Goal: Task Accomplishment & Management: Manage account settings

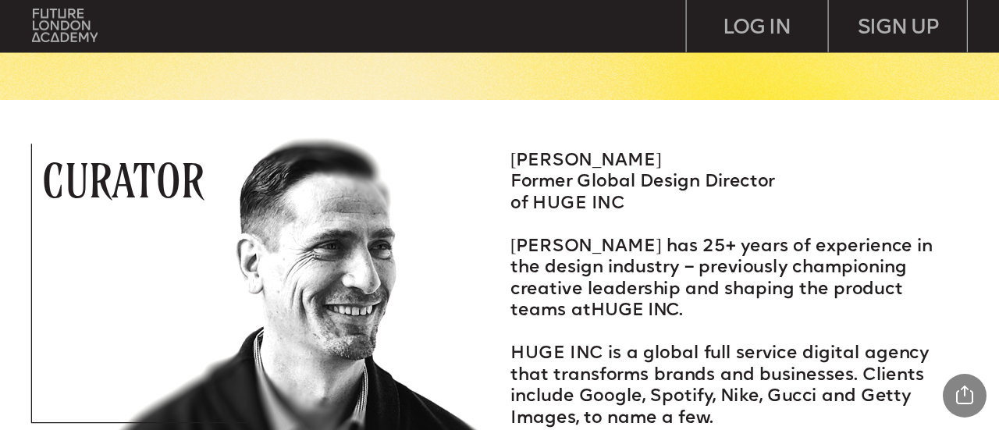
scroll to position [1873, 0]
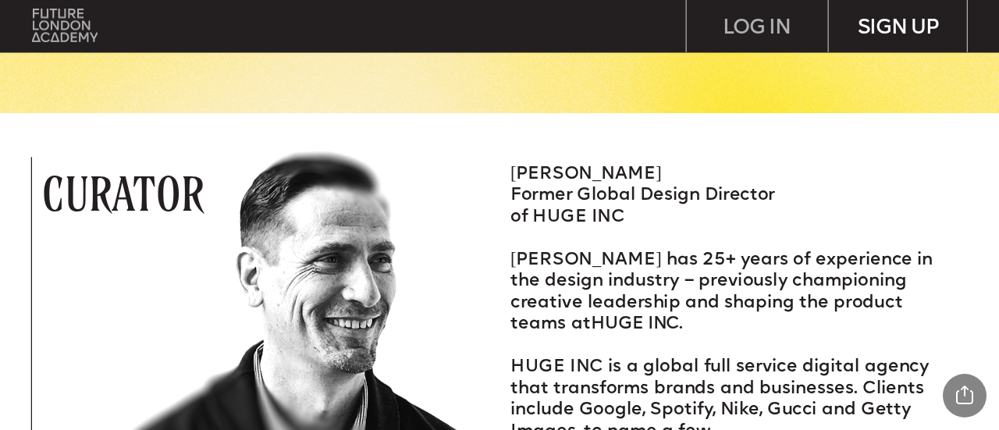
click at [905, 23] on div "SIGN UP" at bounding box center [898, 26] width 140 height 52
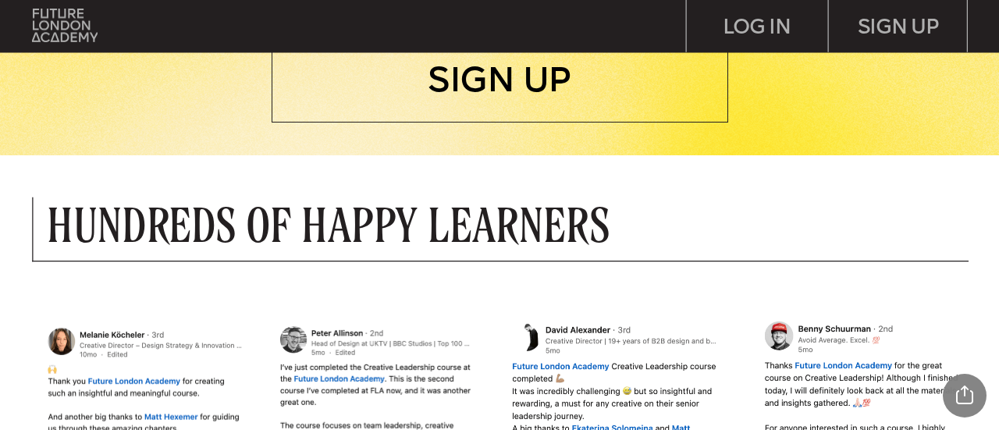
scroll to position [781, 0]
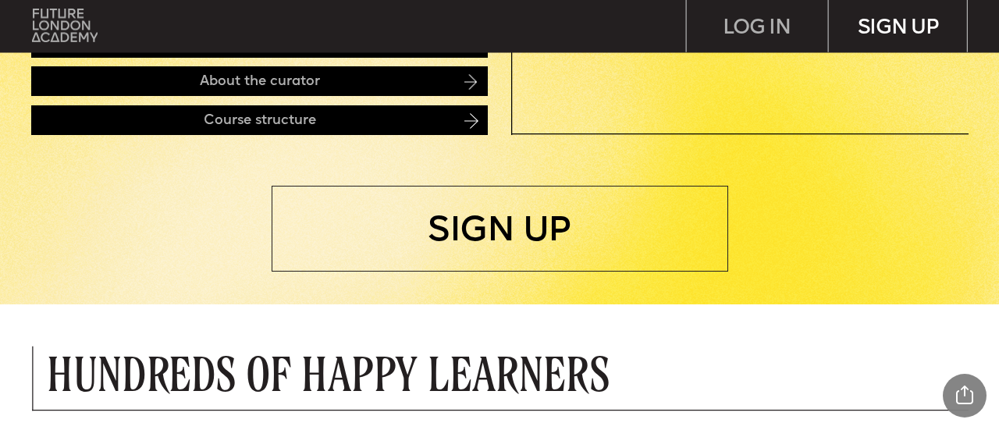
click at [890, 29] on div "SIGN UP" at bounding box center [898, 26] width 140 height 52
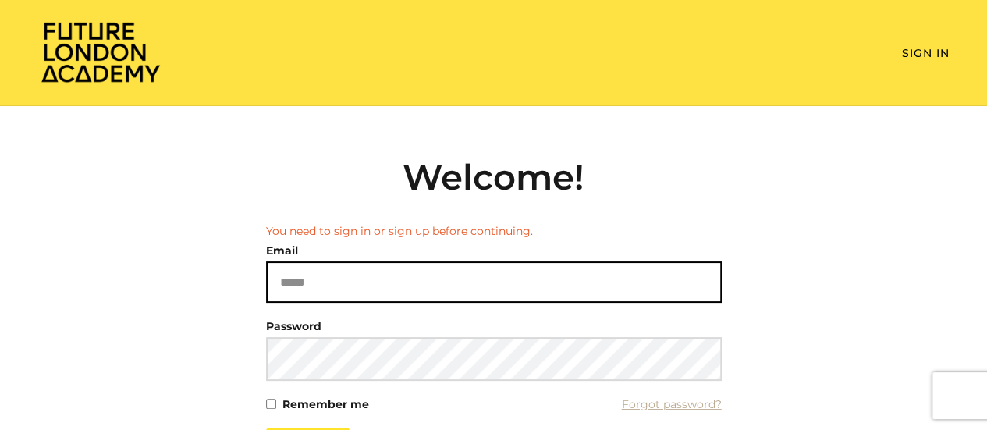
click at [571, 224] on li "You need to sign in or sign up before continuing." at bounding box center [494, 231] width 456 height 16
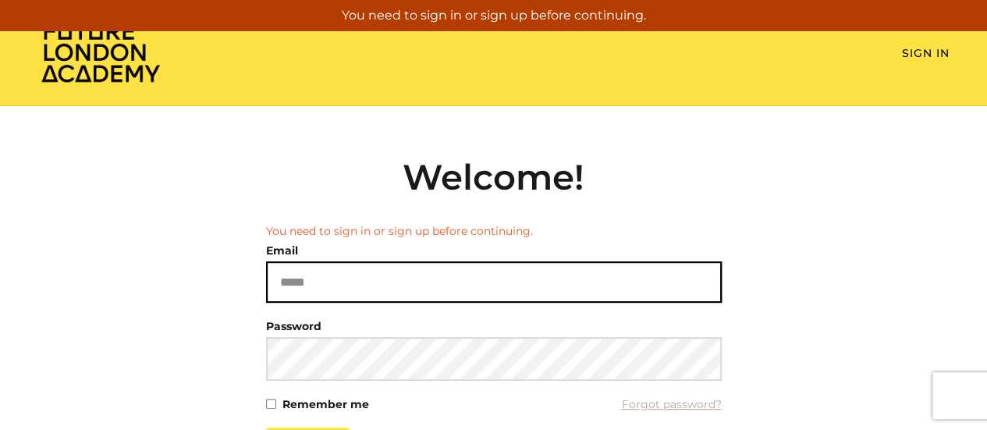
click at [563, 283] on input "Email" at bounding box center [494, 281] width 456 height 41
paste input "**********"
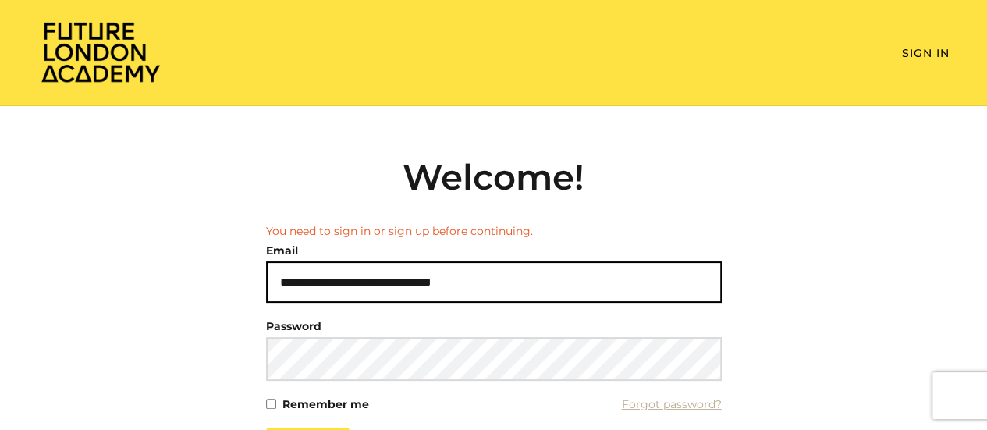
type input "**********"
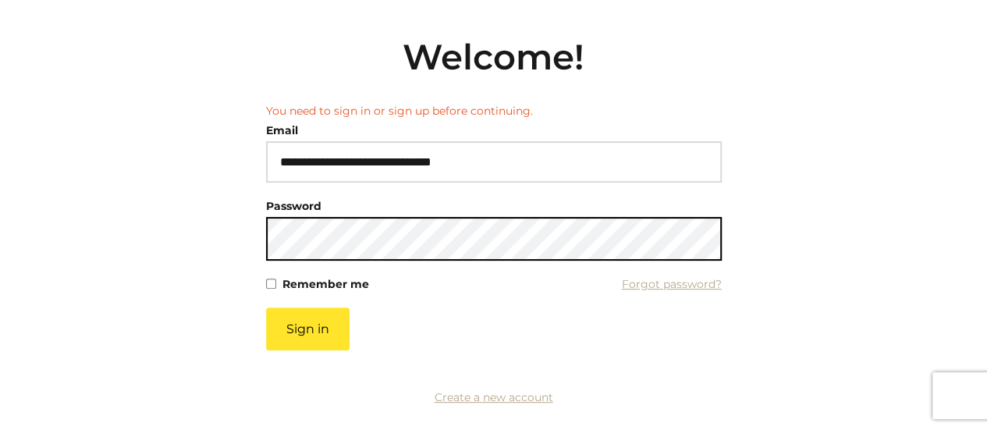
scroll to position [156, 0]
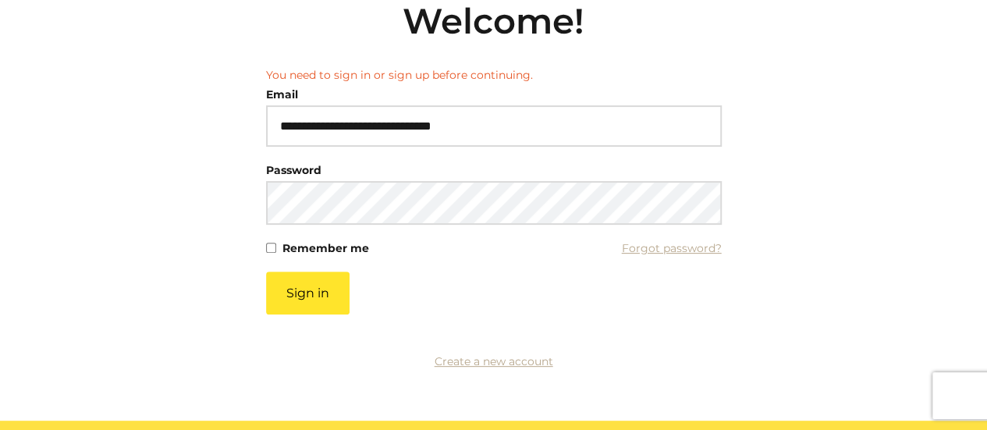
click at [299, 249] on label "Remember me" at bounding box center [326, 248] width 87 height 22
click at [314, 301] on button "Sign in" at bounding box center [308, 293] width 84 height 43
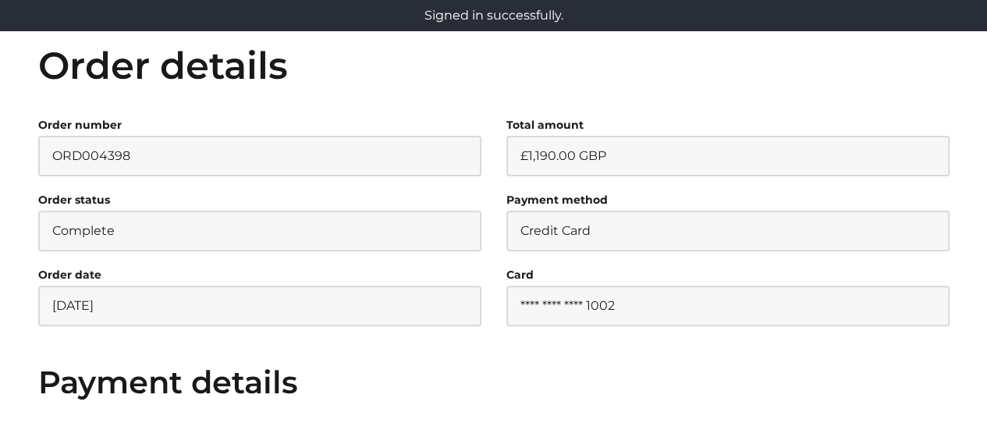
scroll to position [467, 0]
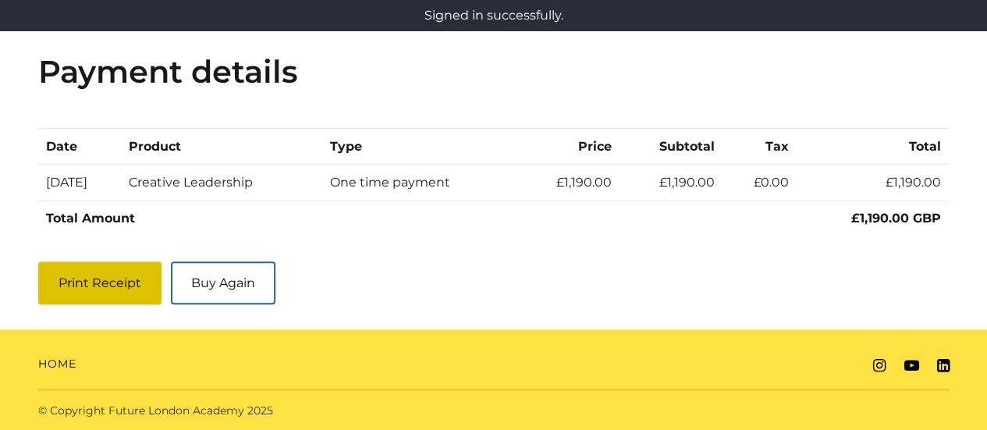
click at [94, 285] on button "Print Receipt" at bounding box center [99, 282] width 123 height 43
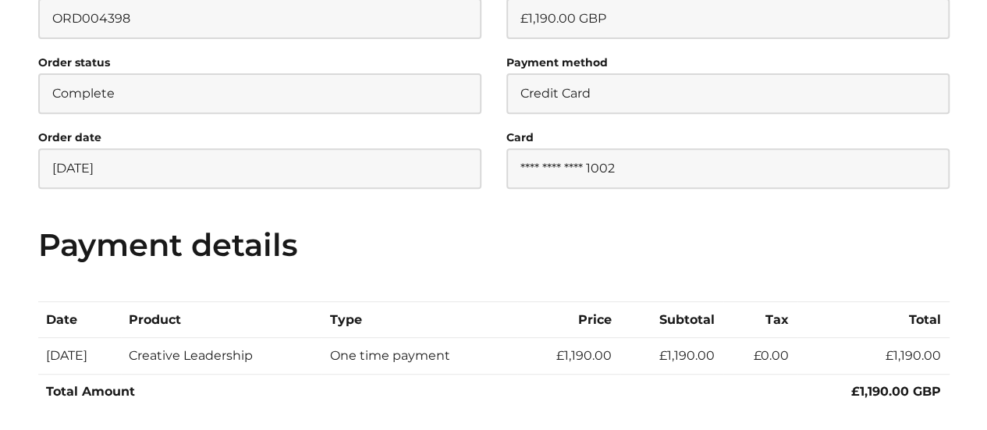
scroll to position [0, 0]
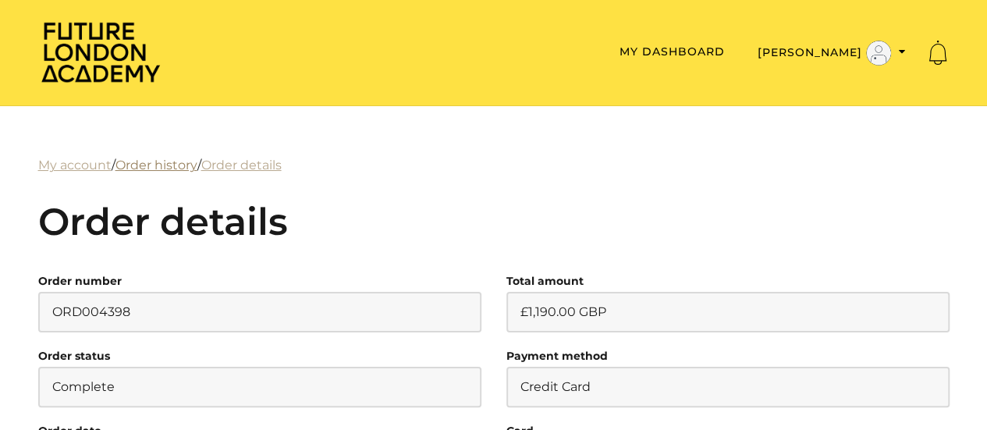
click at [168, 165] on link "Order history" at bounding box center [157, 165] width 82 height 15
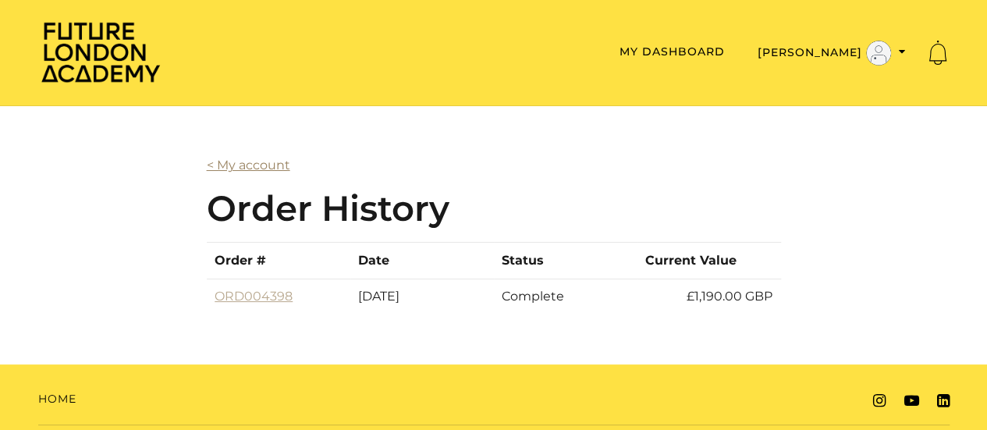
click at [233, 164] on link "< My account" at bounding box center [249, 165] width 84 height 15
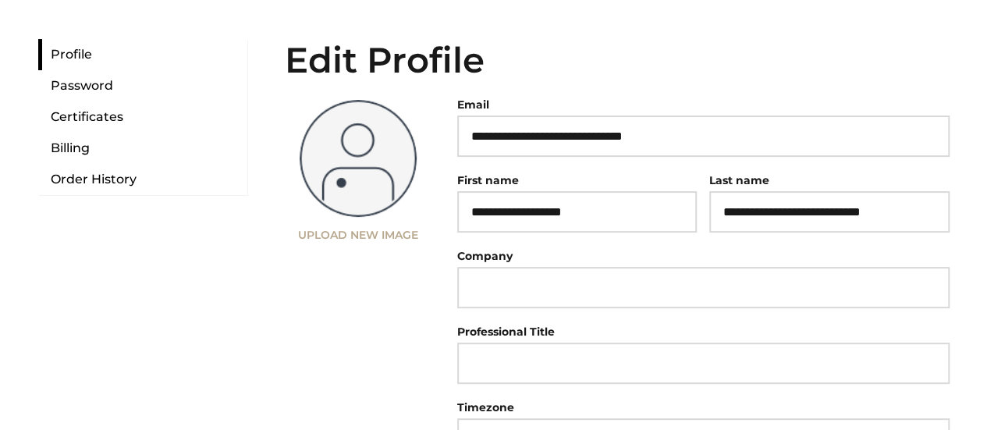
scroll to position [101, 0]
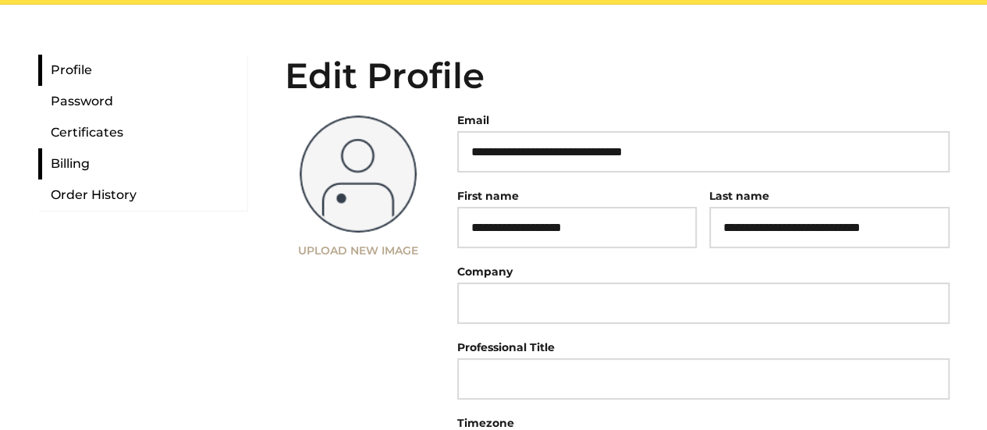
click at [81, 168] on link "Billing" at bounding box center [142, 163] width 209 height 31
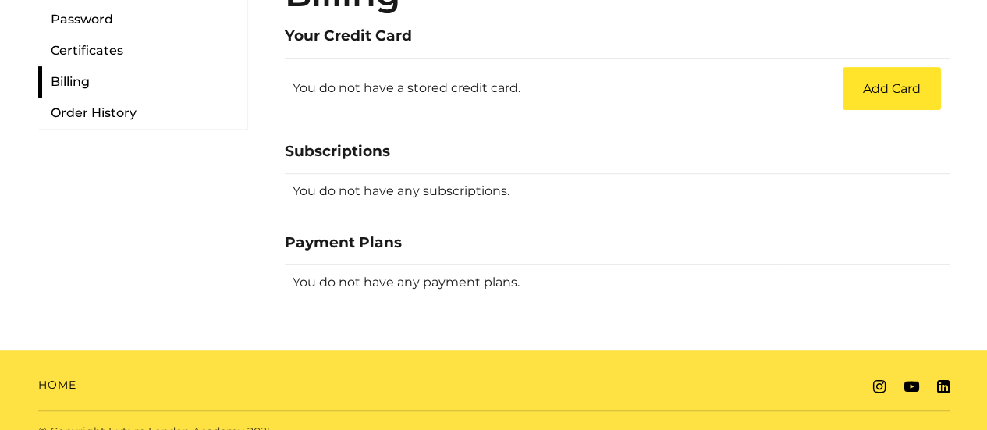
scroll to position [322, 0]
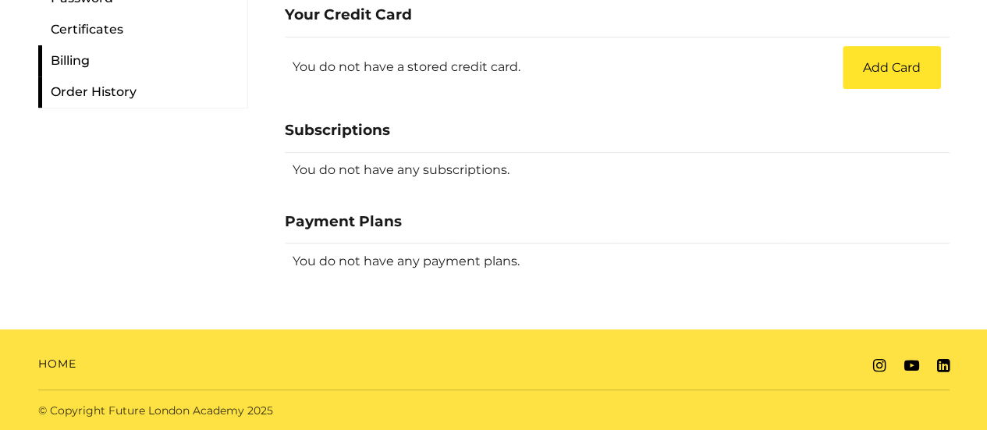
click at [89, 90] on link "Order History" at bounding box center [142, 91] width 209 height 31
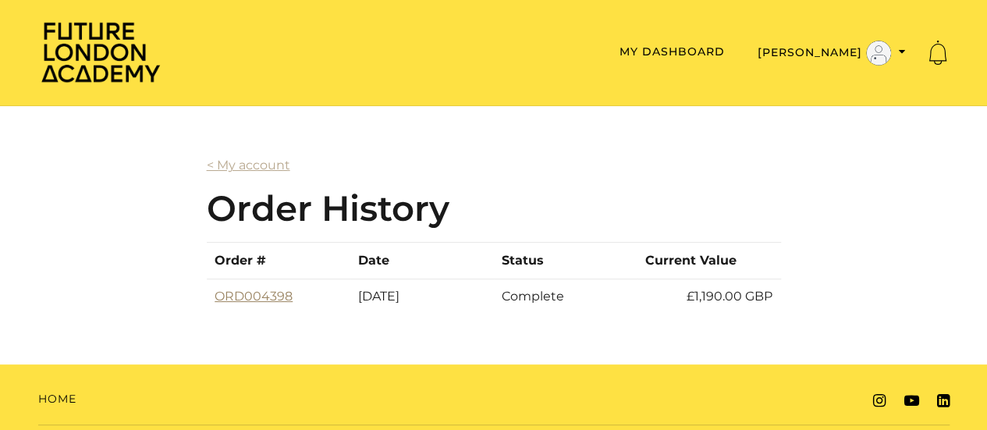
click at [276, 295] on link "ORD004398" at bounding box center [254, 296] width 78 height 15
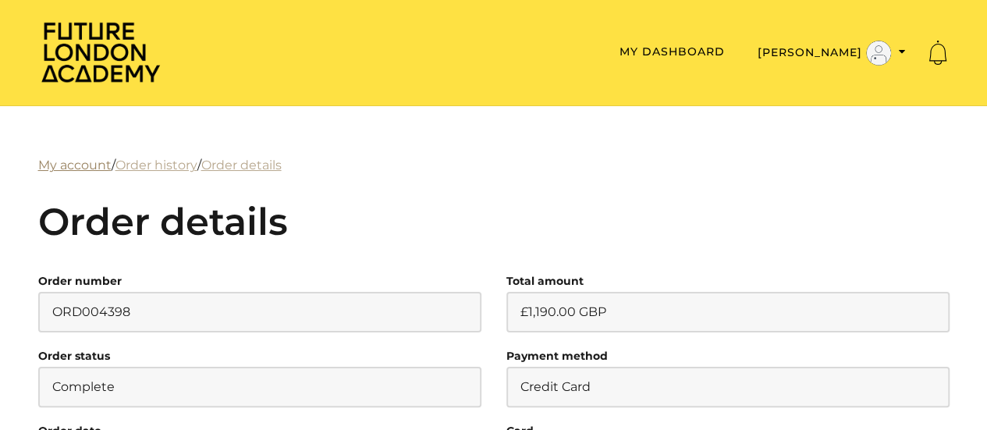
click at [76, 168] on link "My account" at bounding box center [74, 165] width 73 height 15
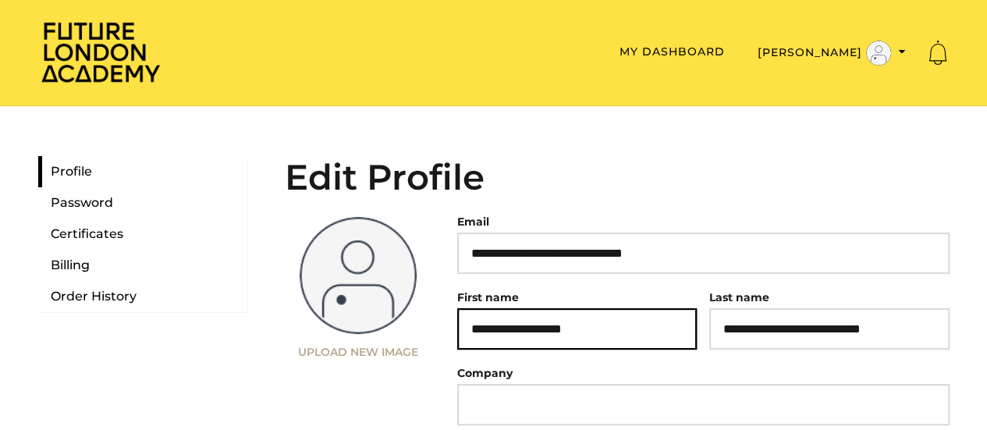
click at [564, 328] on input "**********" at bounding box center [577, 328] width 240 height 41
type input "*******"
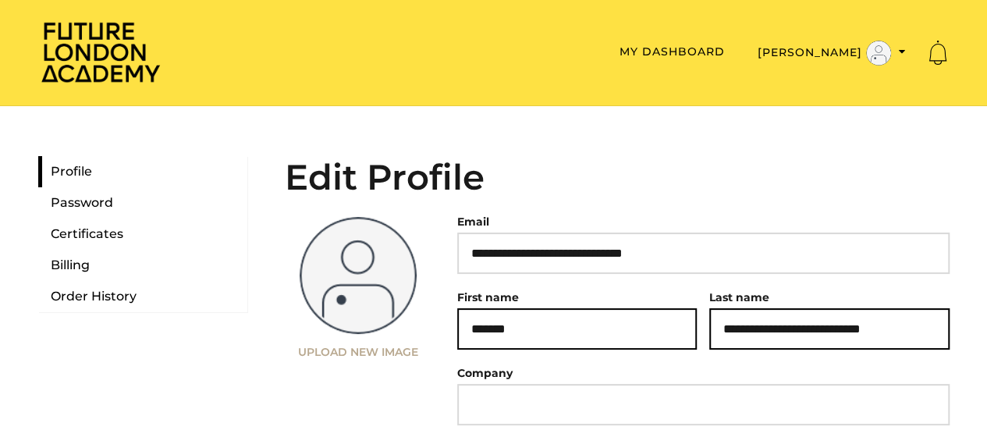
paste input "text"
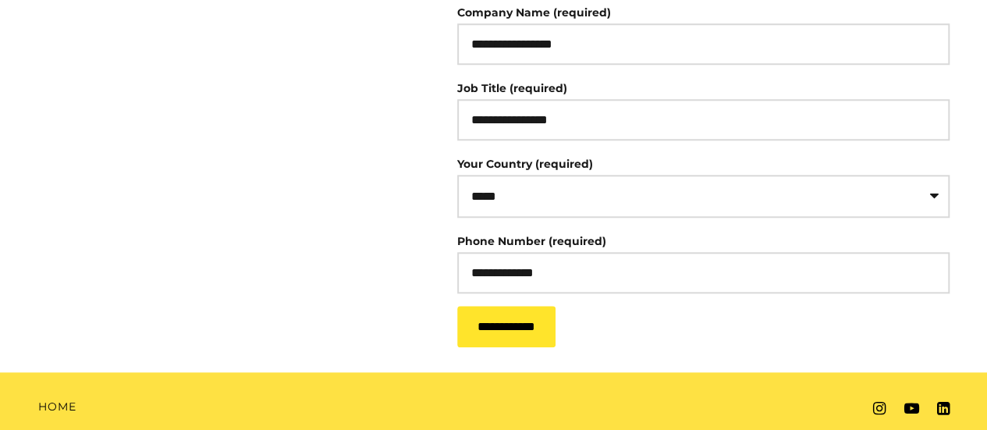
scroll to position [726, 0]
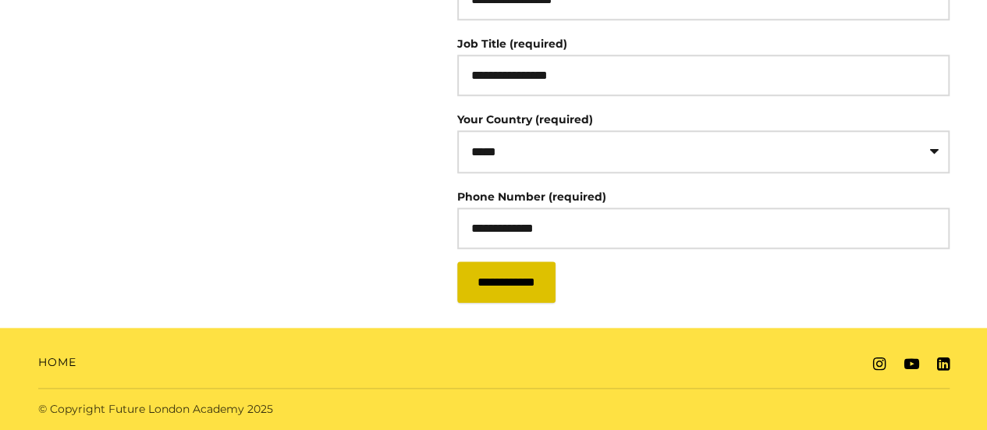
type input "**********"
click at [549, 281] on input "**********" at bounding box center [506, 281] width 98 height 41
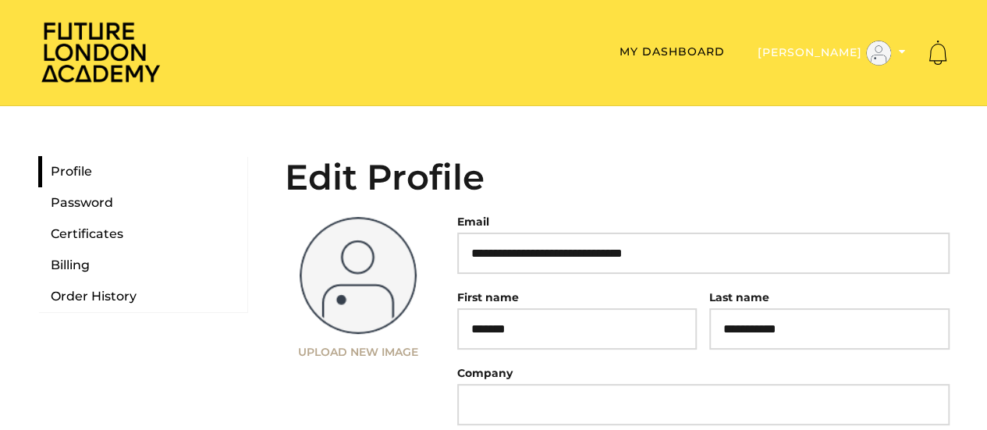
click at [891, 57] on button "[PERSON_NAME]" at bounding box center [832, 53] width 158 height 27
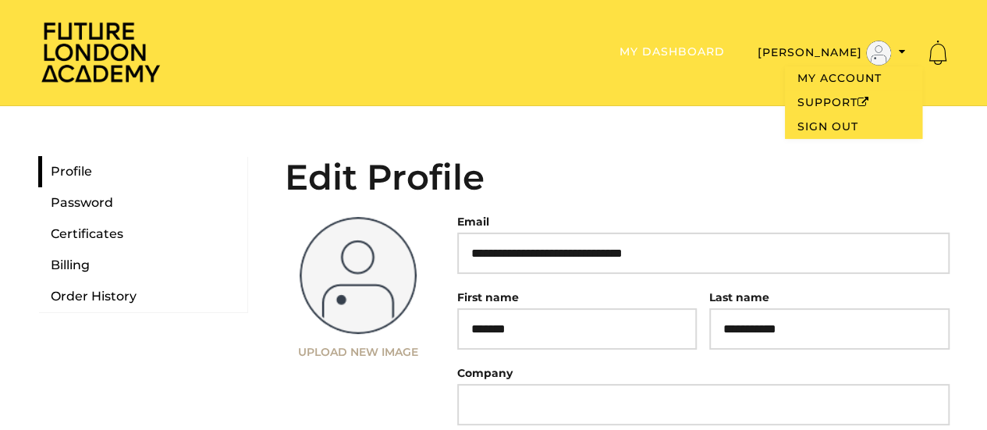
click at [725, 52] on link "My Dashboard" at bounding box center [672, 51] width 105 height 14
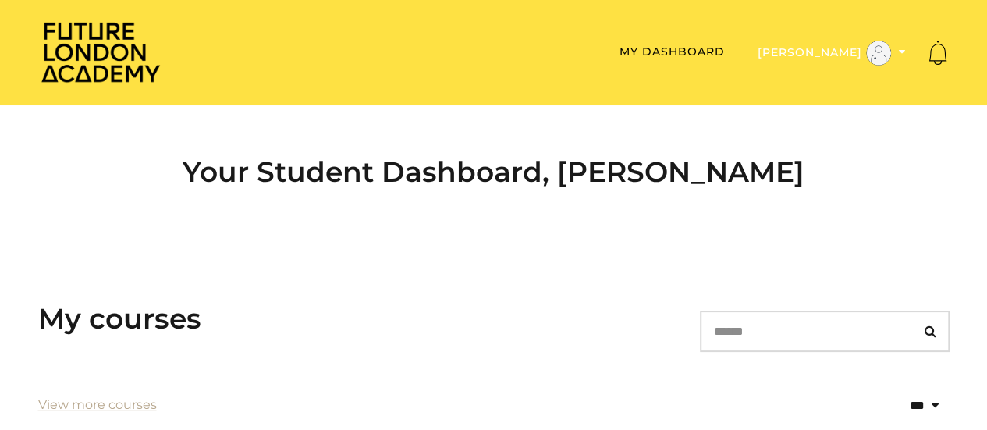
click at [868, 59] on img "Toggle menu" at bounding box center [878, 53] width 25 height 25
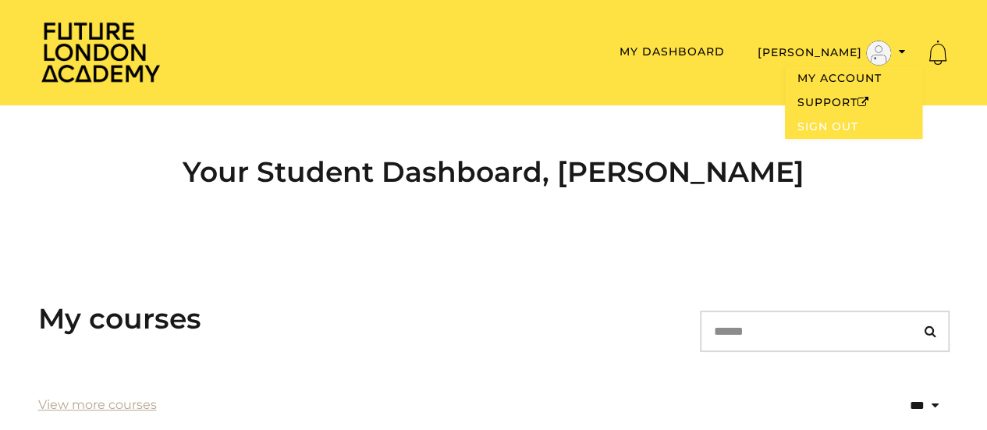
click at [841, 119] on link "Sign Out" at bounding box center [853, 127] width 137 height 24
